Goal: Complete application form: Complete application form

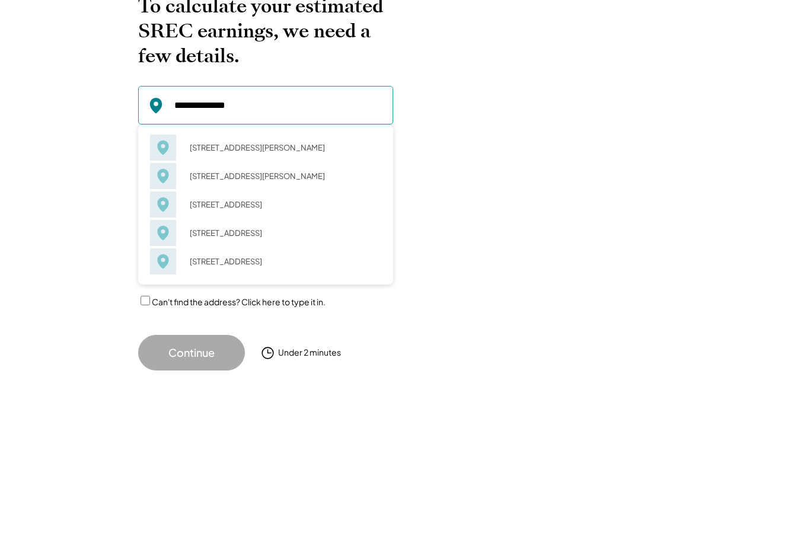
click at [257, 239] on div "[STREET_ADDRESS][PERSON_NAME]" at bounding box center [281, 247] width 199 height 17
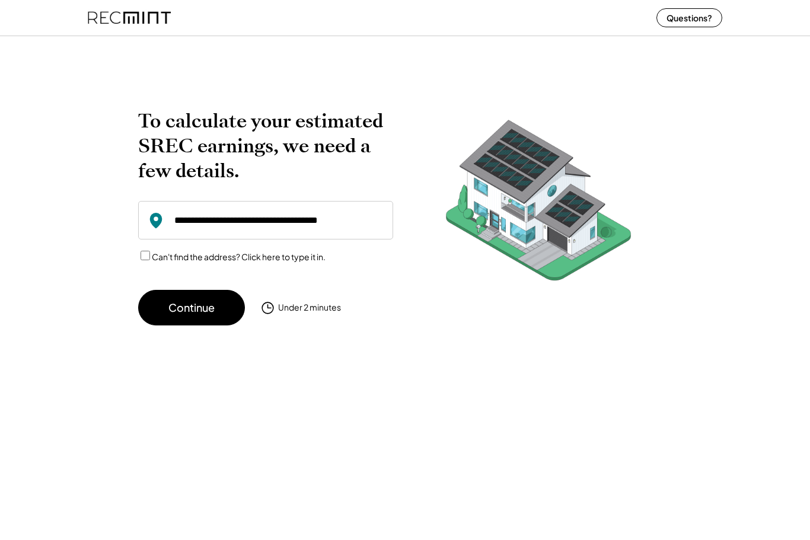
click at [244, 225] on input "input" at bounding box center [265, 221] width 255 height 39
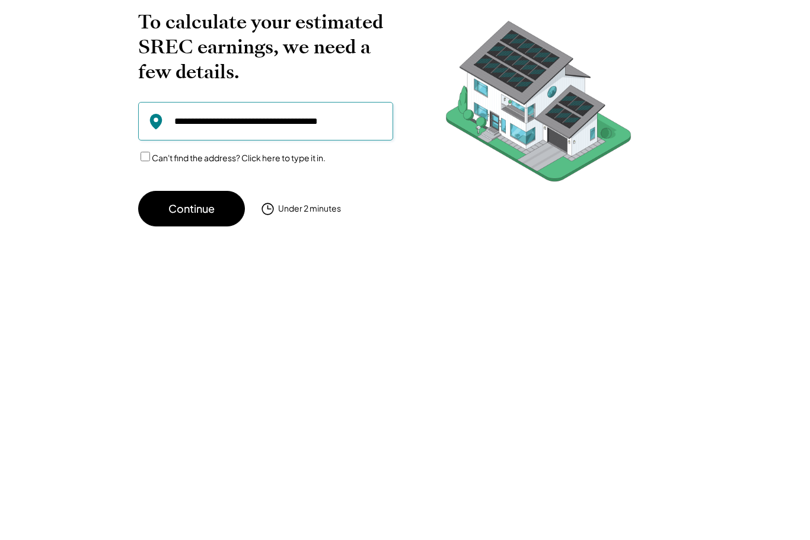
click at [255, 202] on input "input" at bounding box center [265, 221] width 255 height 39
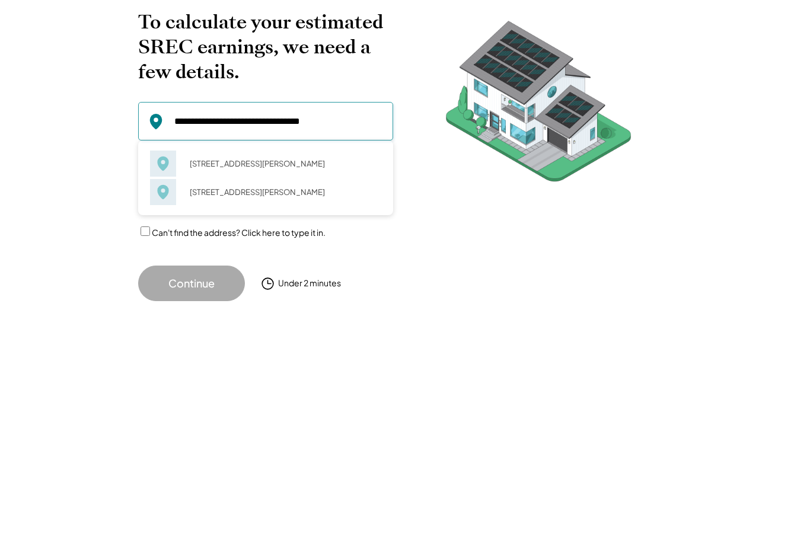
click at [245, 283] on div "[STREET_ADDRESS][PERSON_NAME]" at bounding box center [281, 291] width 199 height 17
type input "**********"
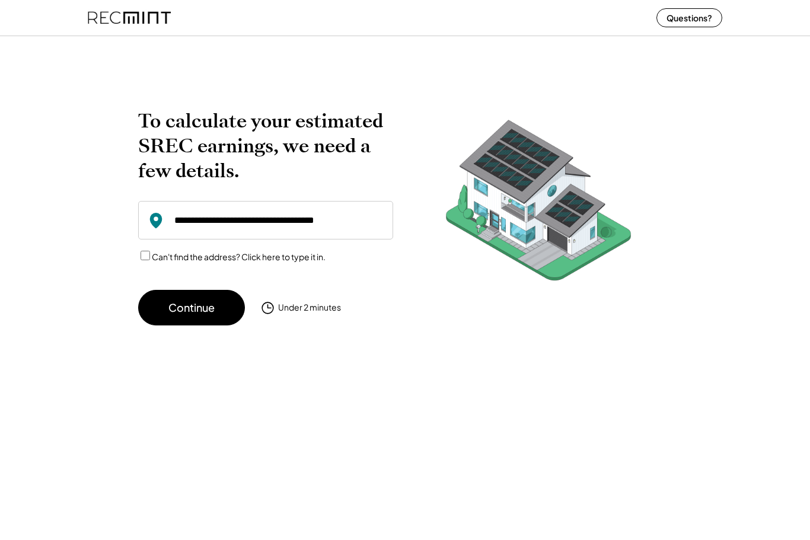
click at [189, 308] on button "Continue" at bounding box center [191, 309] width 107 height 36
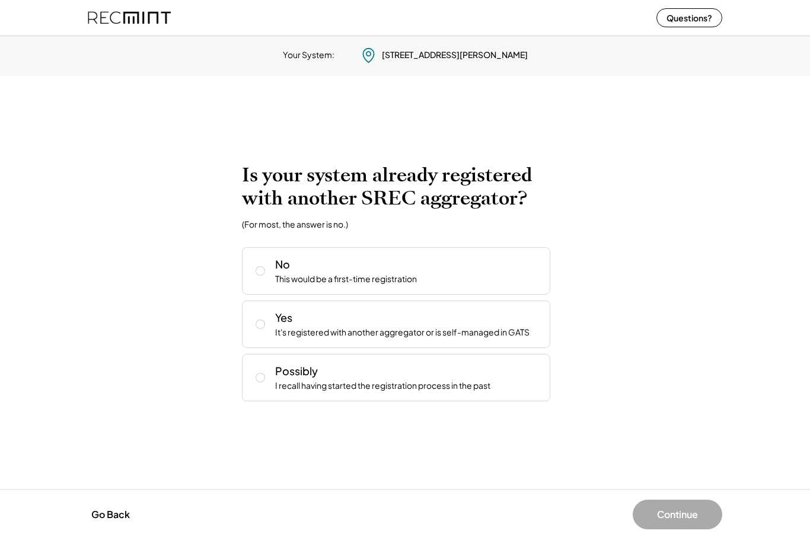
click at [261, 269] on icon at bounding box center [260, 272] width 12 height 12
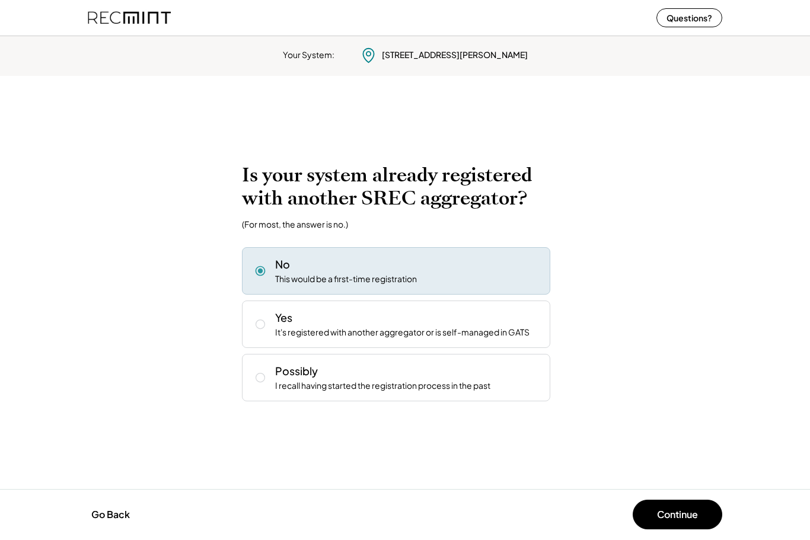
click at [676, 519] on button "Continue" at bounding box center [678, 515] width 90 height 30
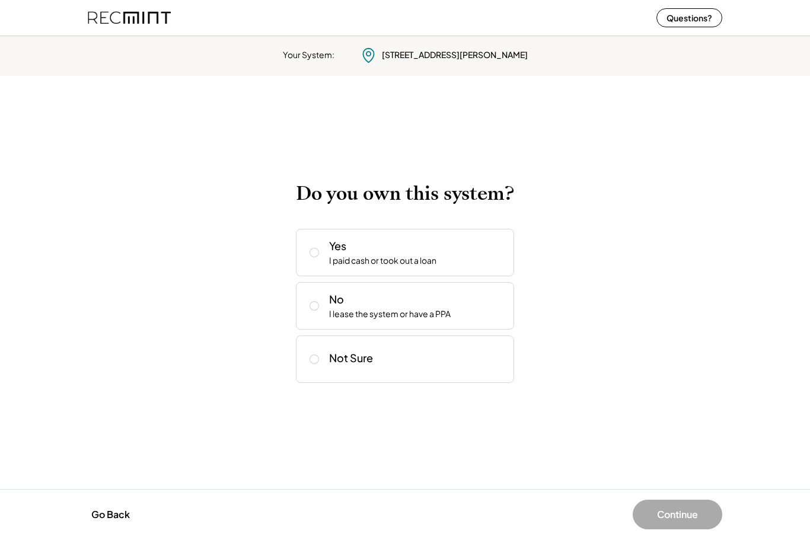
click at [307, 257] on button at bounding box center [314, 253] width 18 height 18
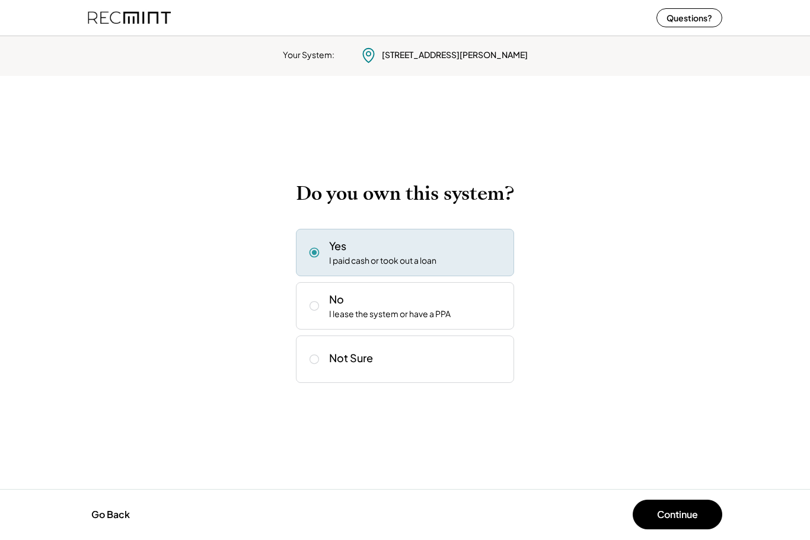
click at [669, 518] on button "Continue" at bounding box center [678, 515] width 90 height 30
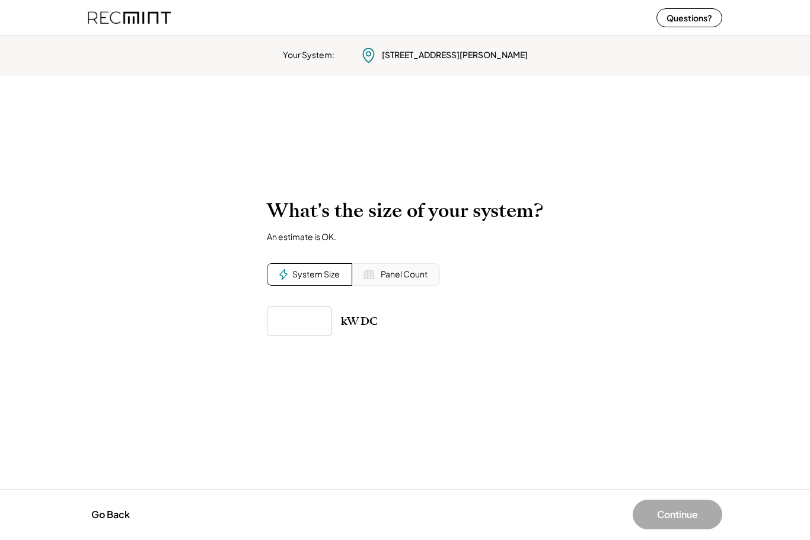
click at [302, 321] on input "input" at bounding box center [299, 322] width 65 height 30
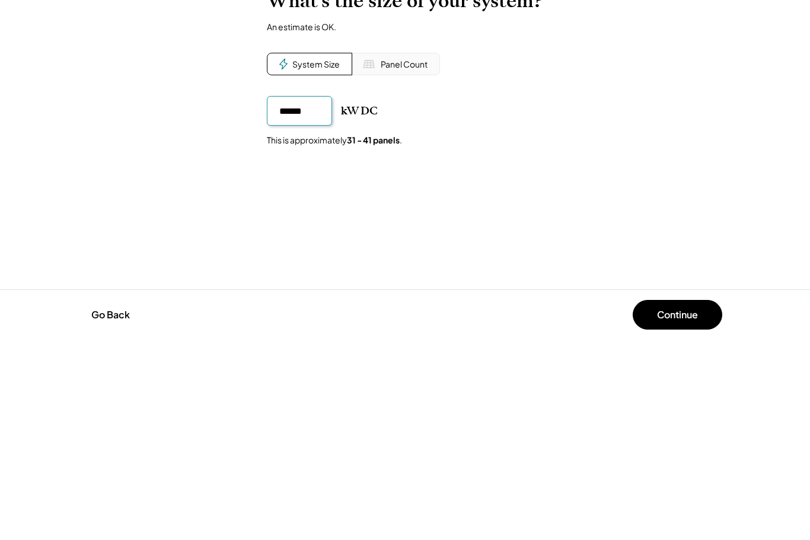
type input "******"
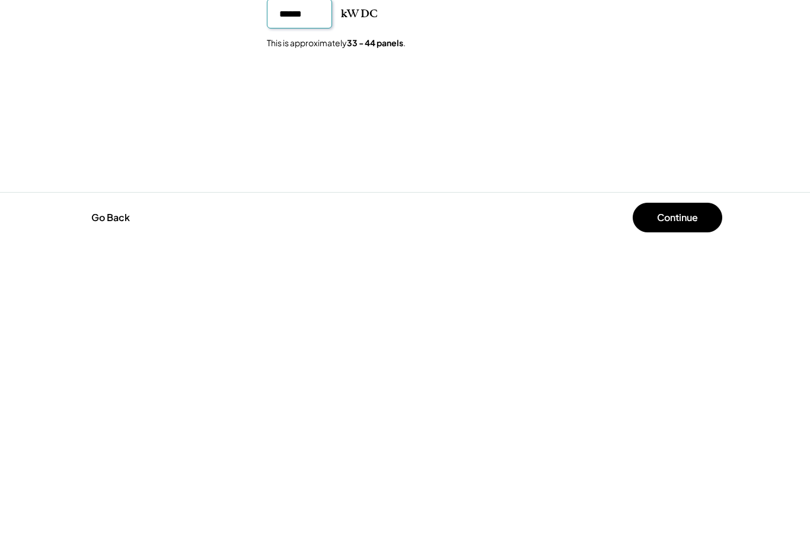
click at [687, 500] on button "Continue" at bounding box center [678, 515] width 90 height 30
